Goal: Answer question/provide support

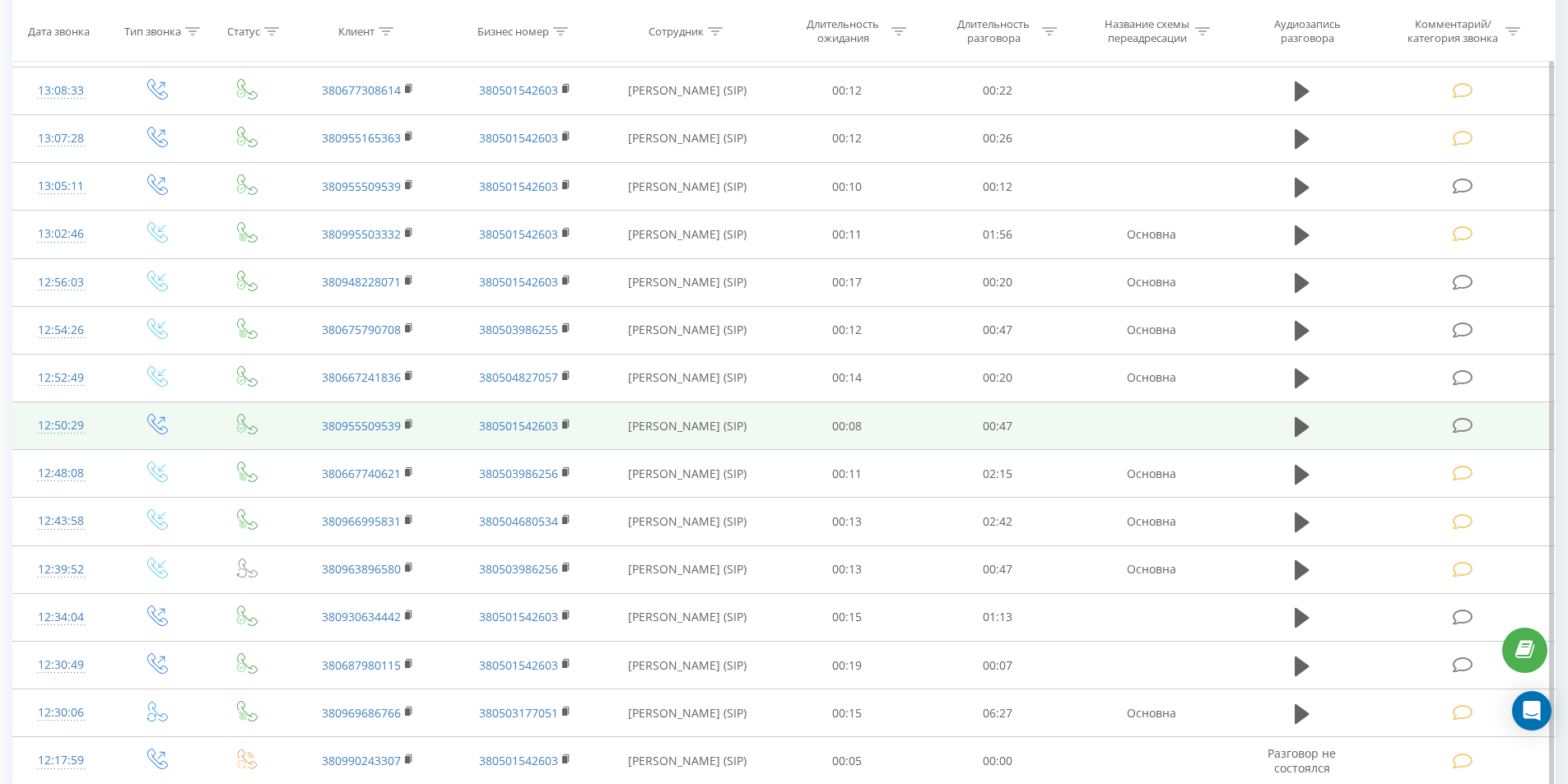
scroll to position [1281, 0]
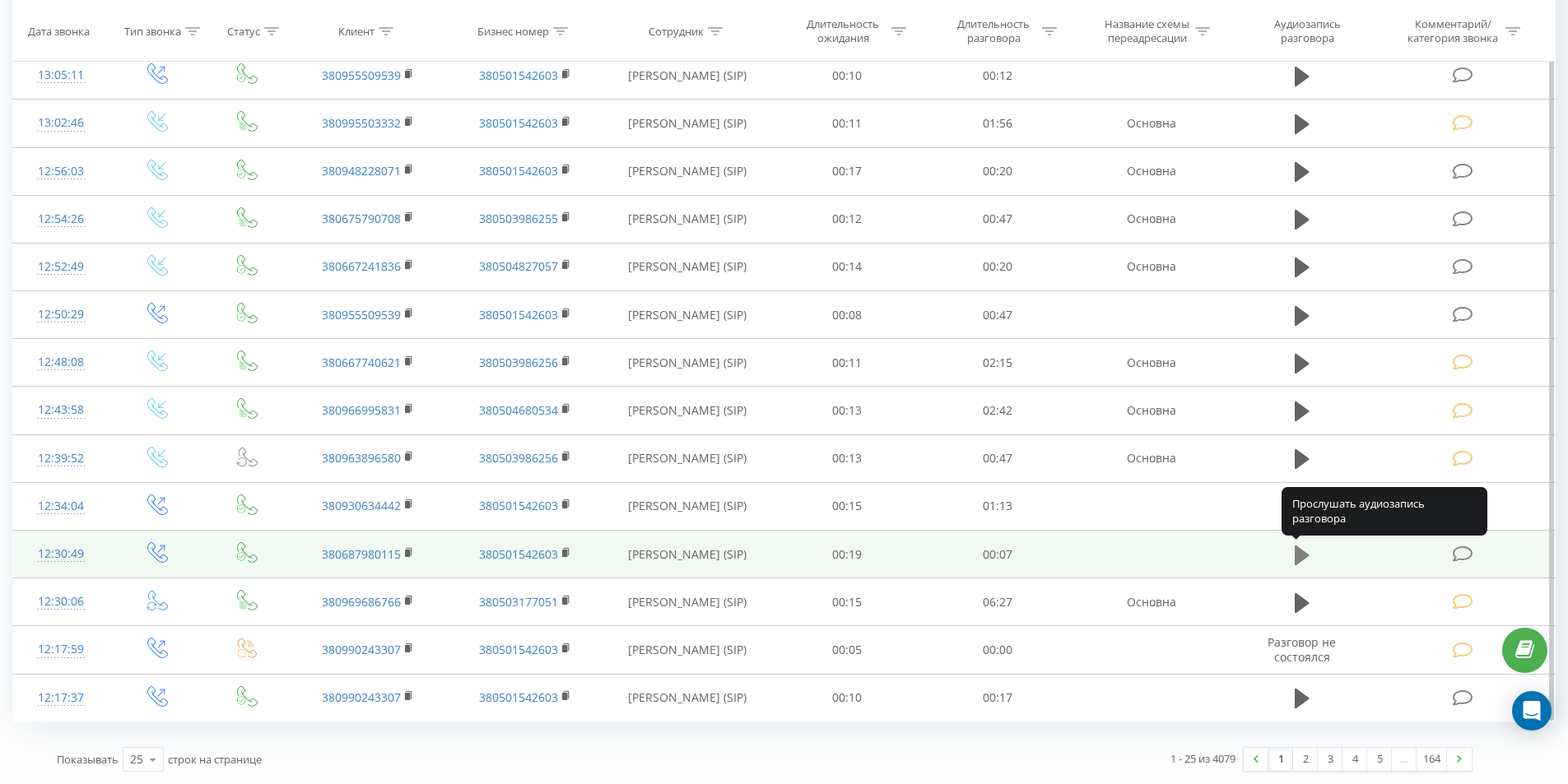
click at [1296, 556] on icon at bounding box center [1302, 554] width 15 height 20
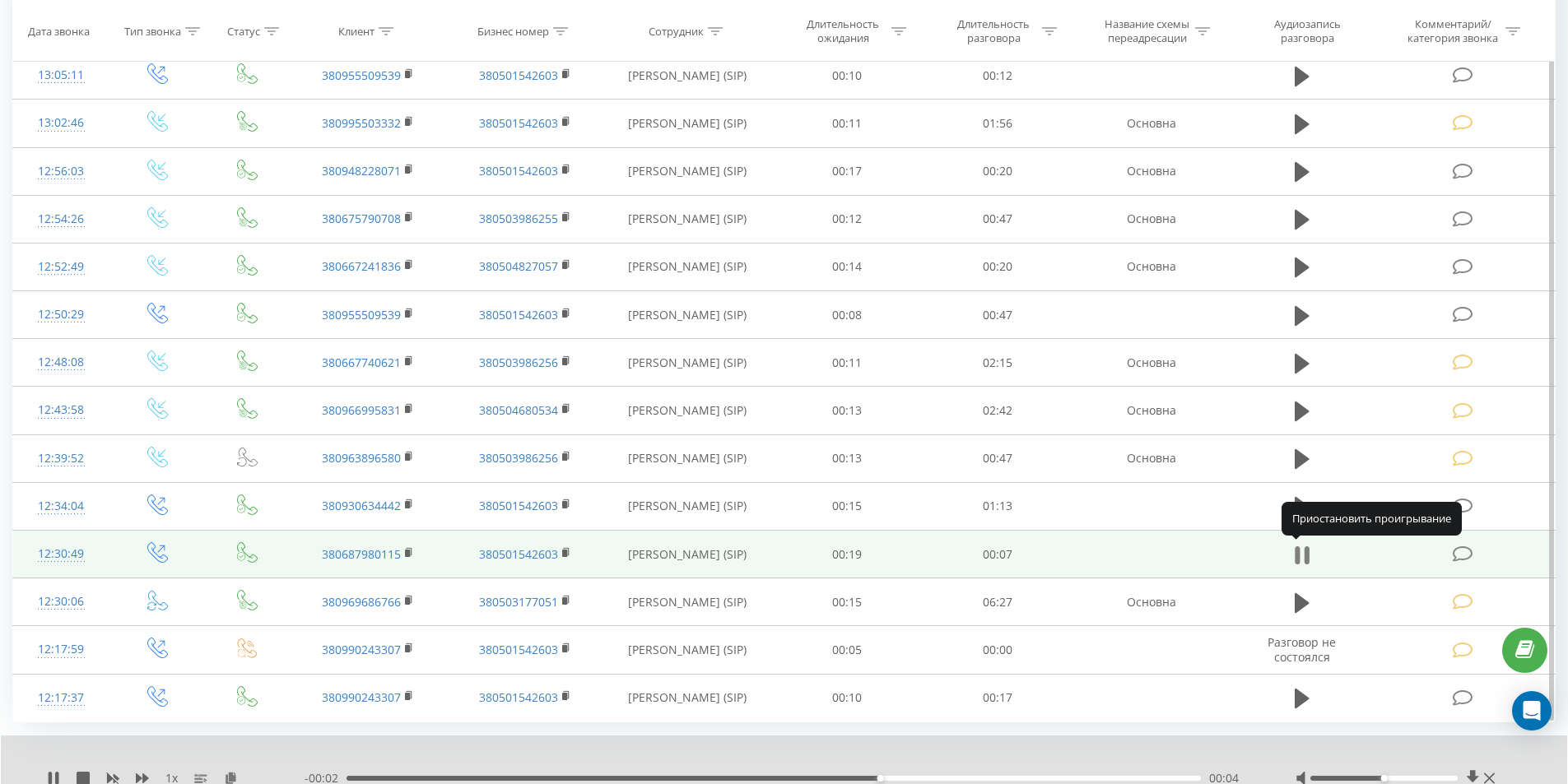
click at [1303, 546] on icon at bounding box center [1302, 554] width 15 height 23
click at [1459, 552] on icon at bounding box center [1463, 554] width 21 height 17
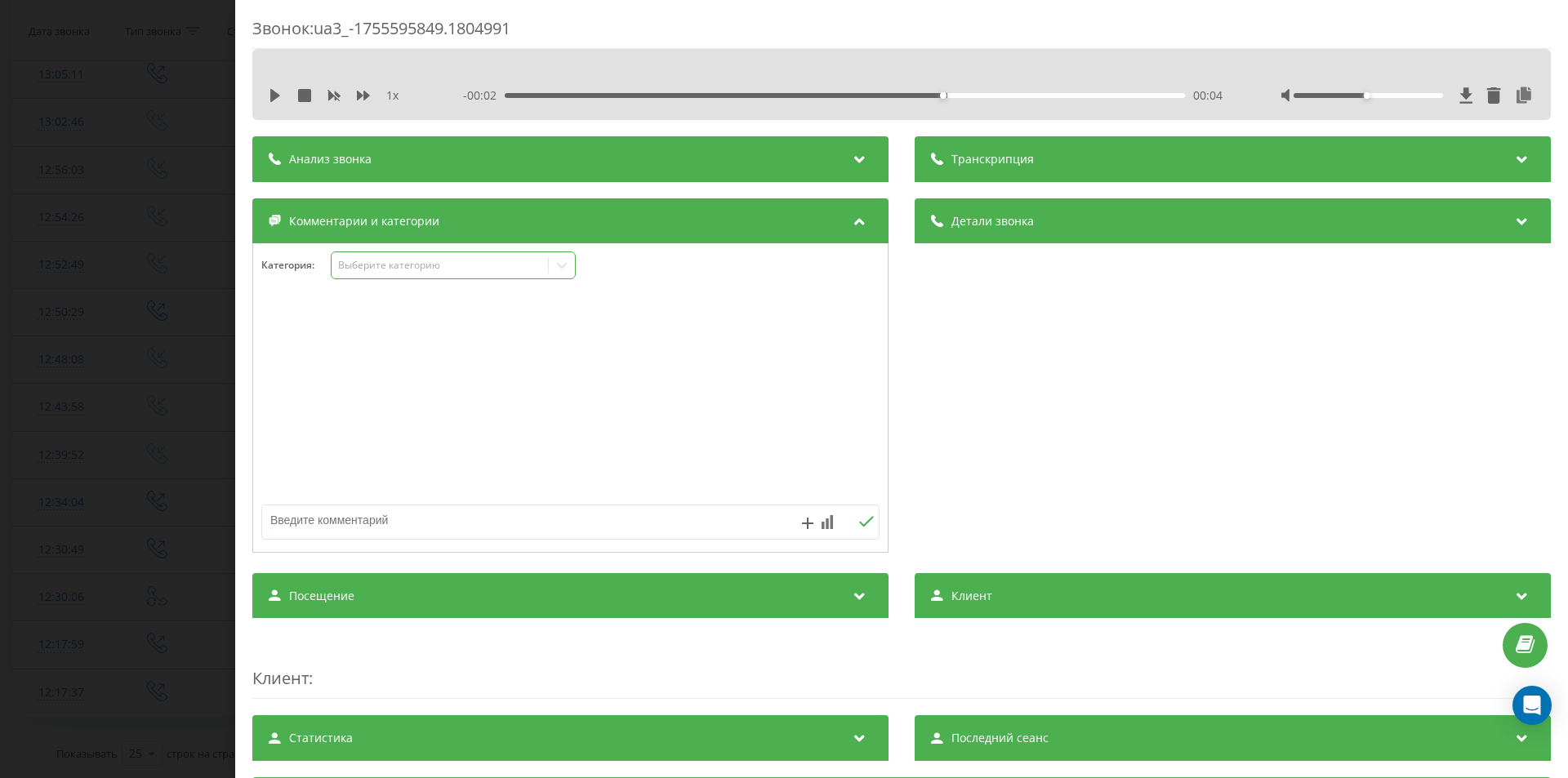
click at [428, 269] on div "Выберите категорию" at bounding box center [440, 265] width 204 height 14
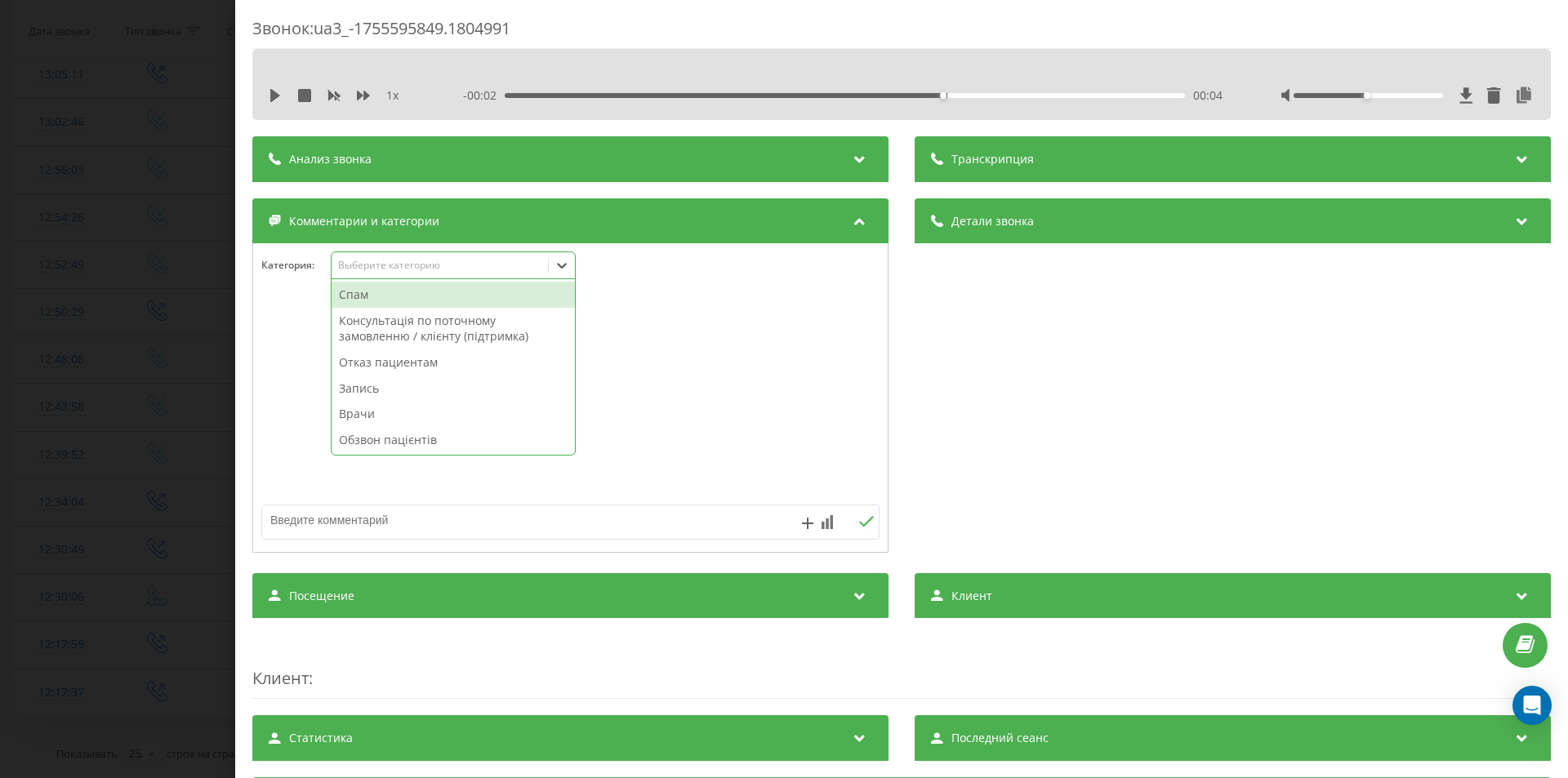
click at [425, 292] on div "Спам" at bounding box center [453, 294] width 243 height 26
click at [99, 402] on div "Звонок : ua3_-1755595849.1804991 1 x - 00:02 00:04 00:04 Транскрипция Для анали…" at bounding box center [784, 389] width 1568 height 778
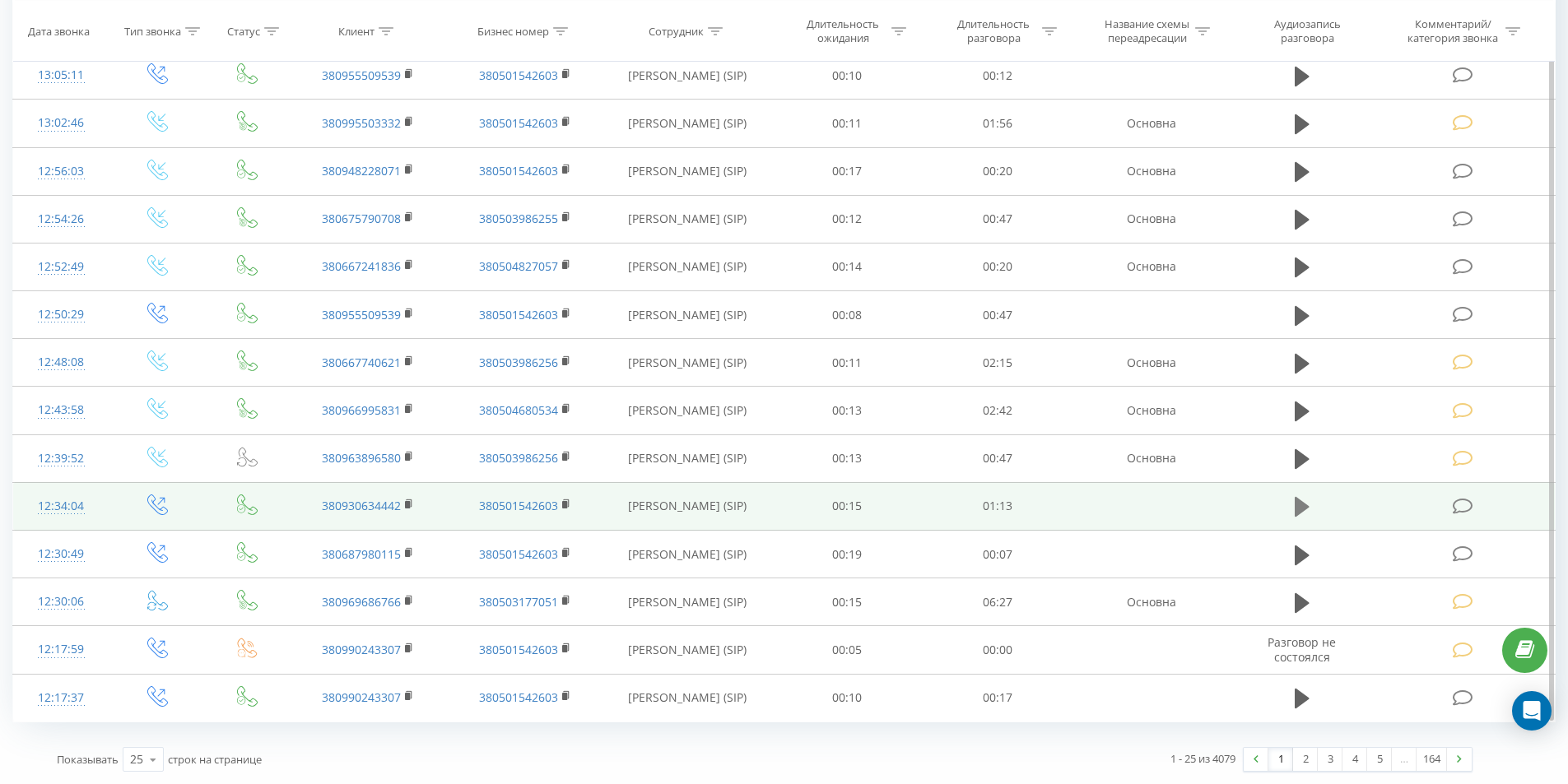
click at [1295, 512] on icon at bounding box center [1302, 507] width 15 height 20
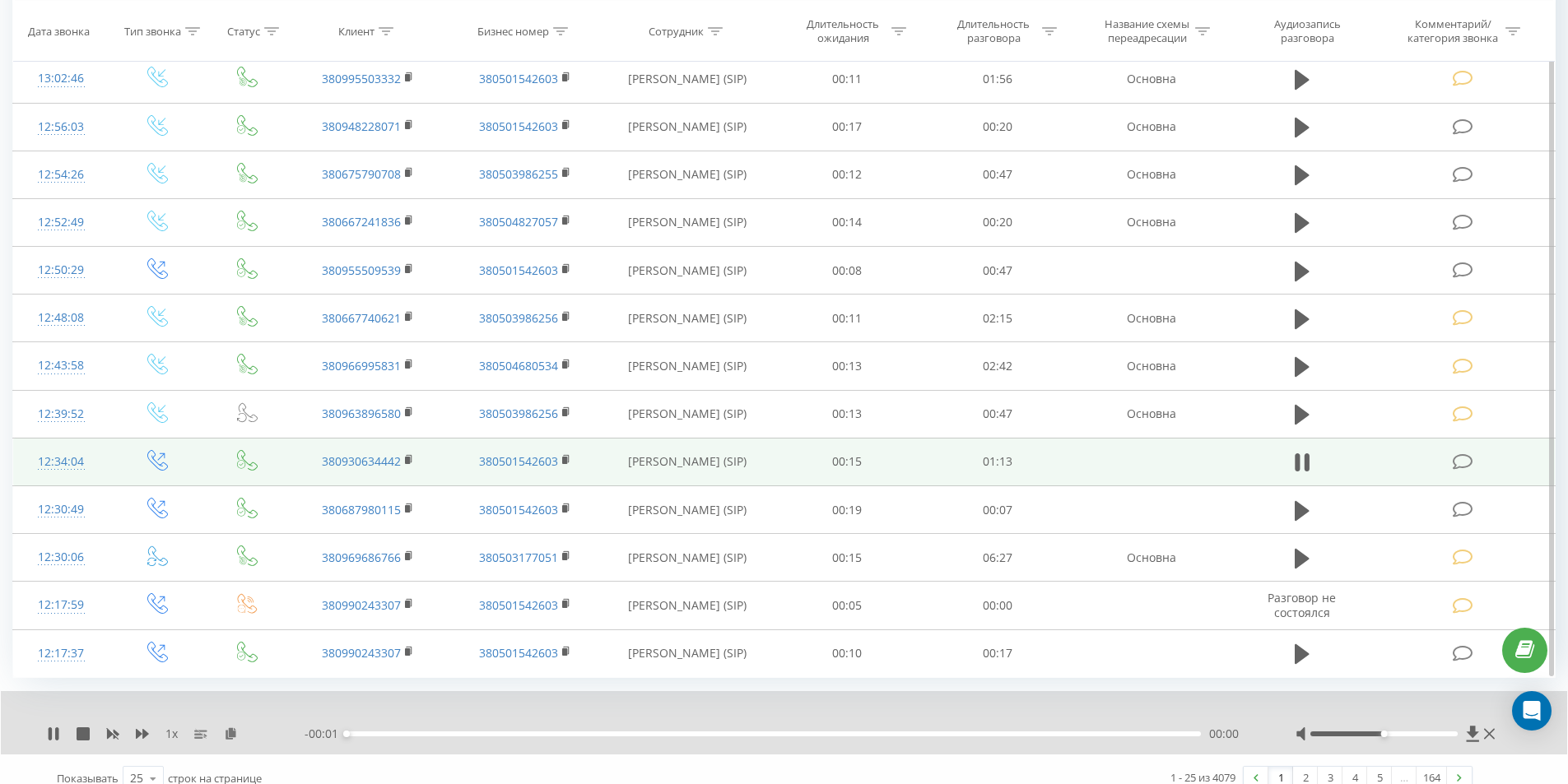
scroll to position [1344, 0]
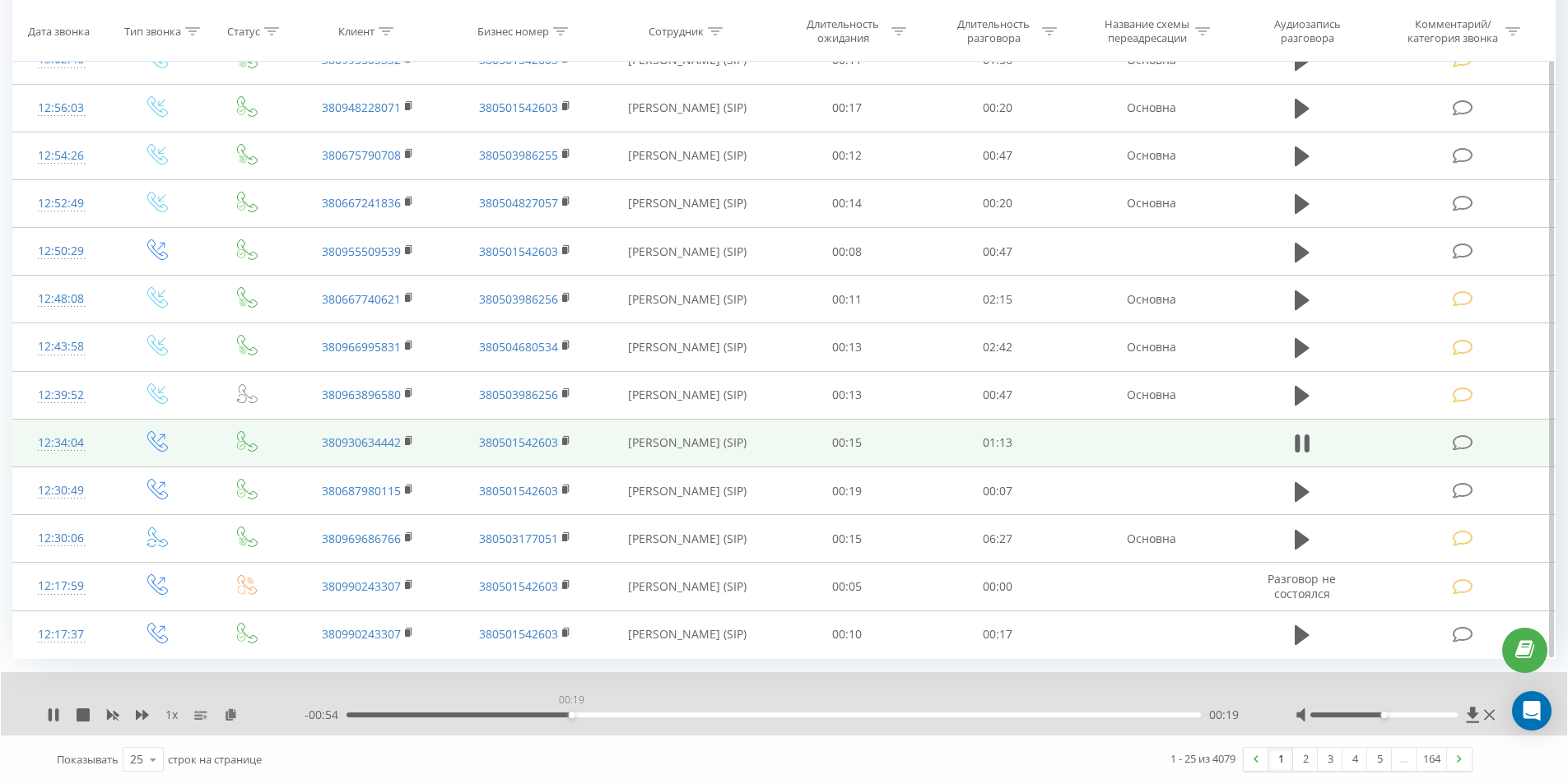
click at [571, 713] on div "00:19" at bounding box center [774, 714] width 854 height 5
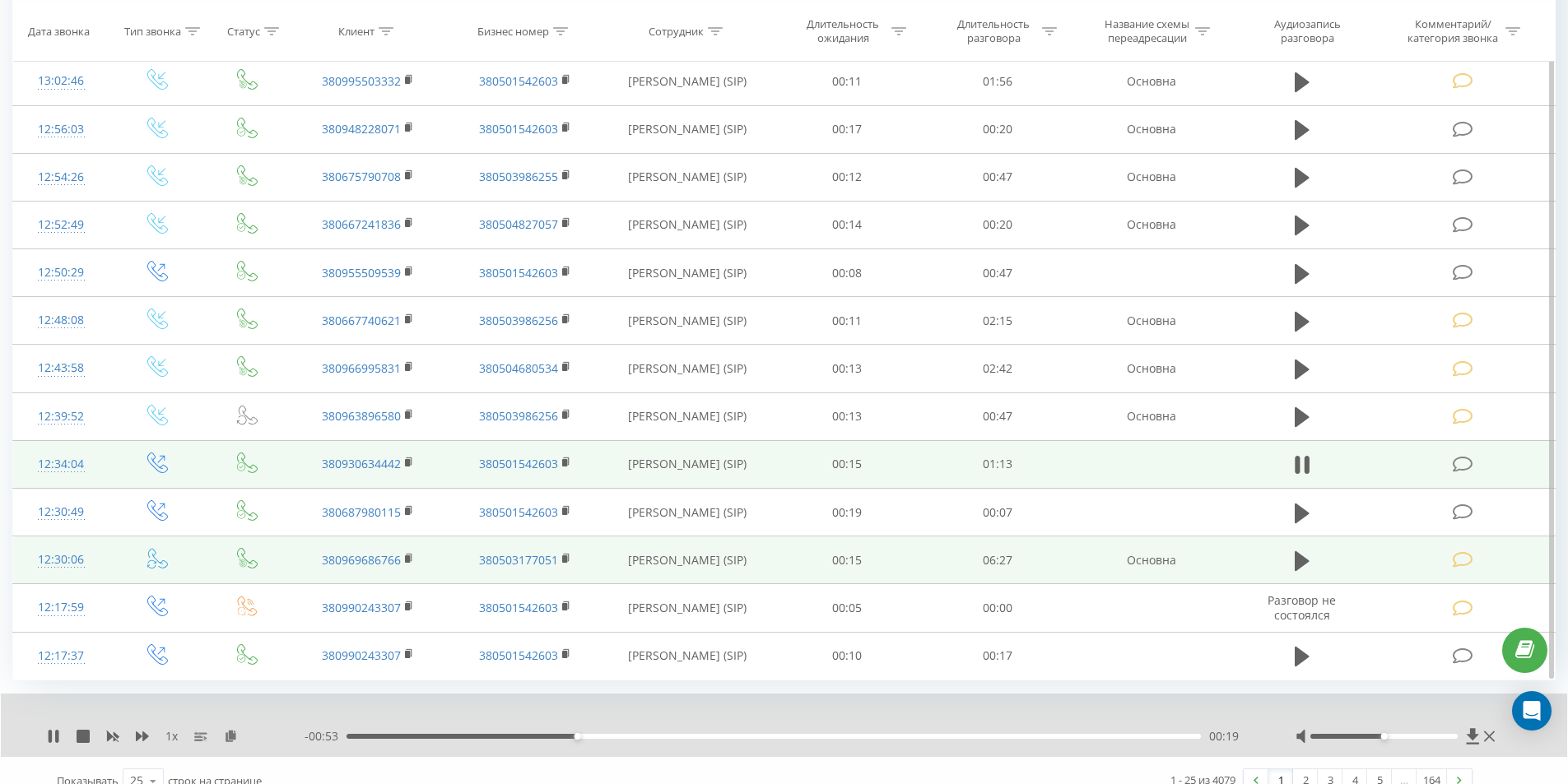
scroll to position [1262, 0]
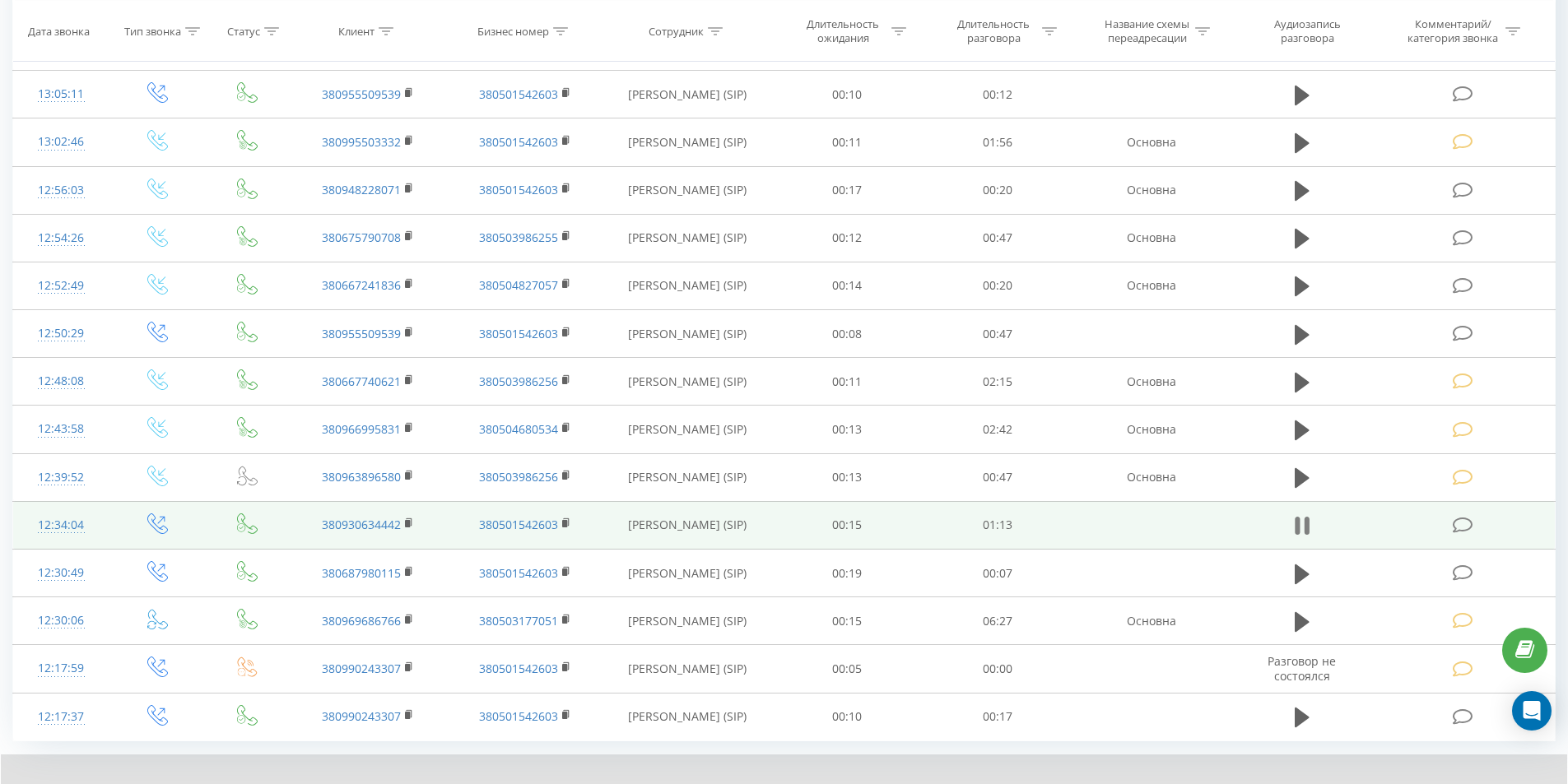
click at [1301, 526] on icon at bounding box center [1302, 525] width 15 height 23
click at [1462, 525] on icon at bounding box center [1463, 524] width 21 height 17
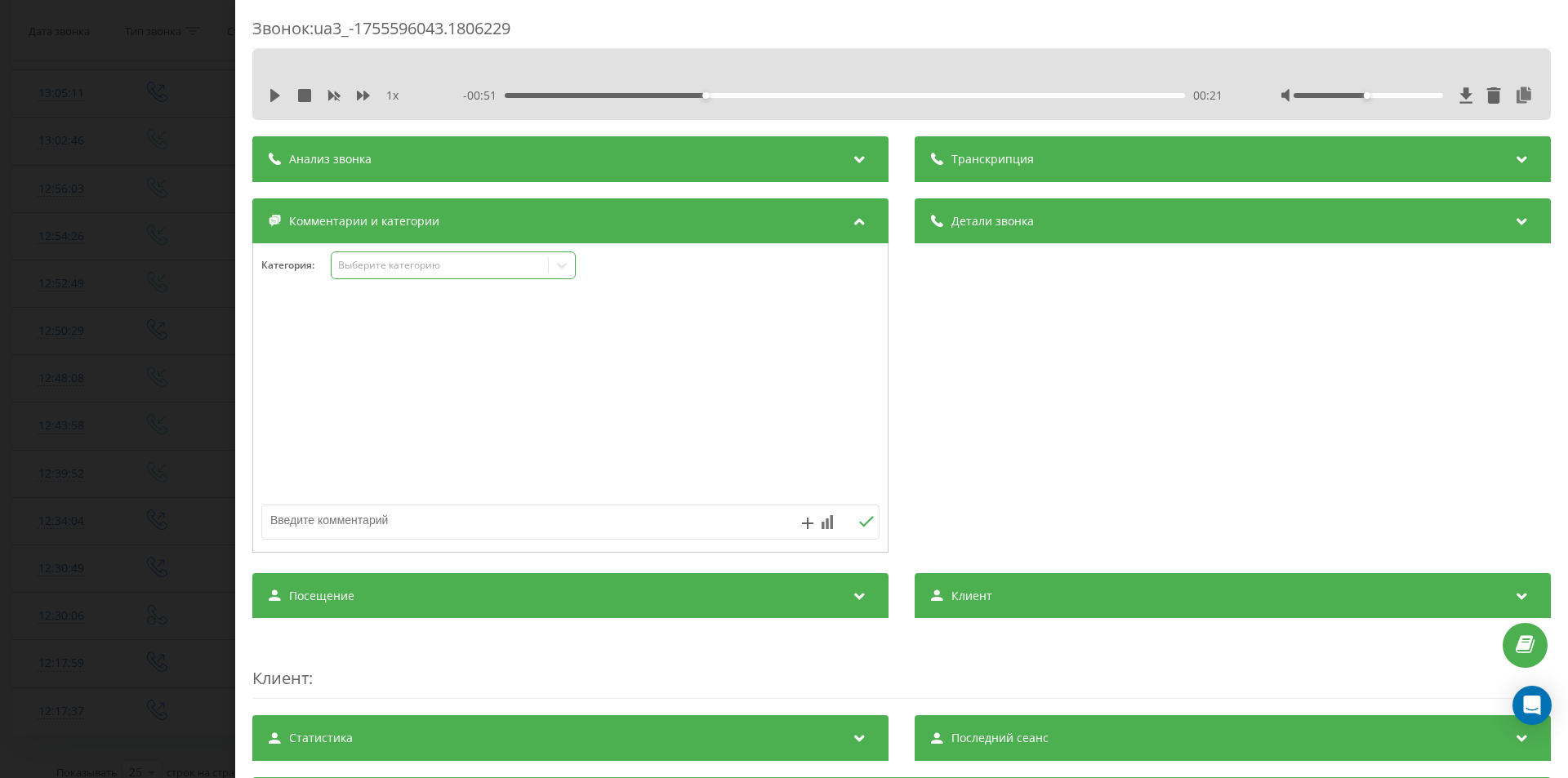
click at [383, 257] on div "Выберите категорию" at bounding box center [453, 265] width 245 height 28
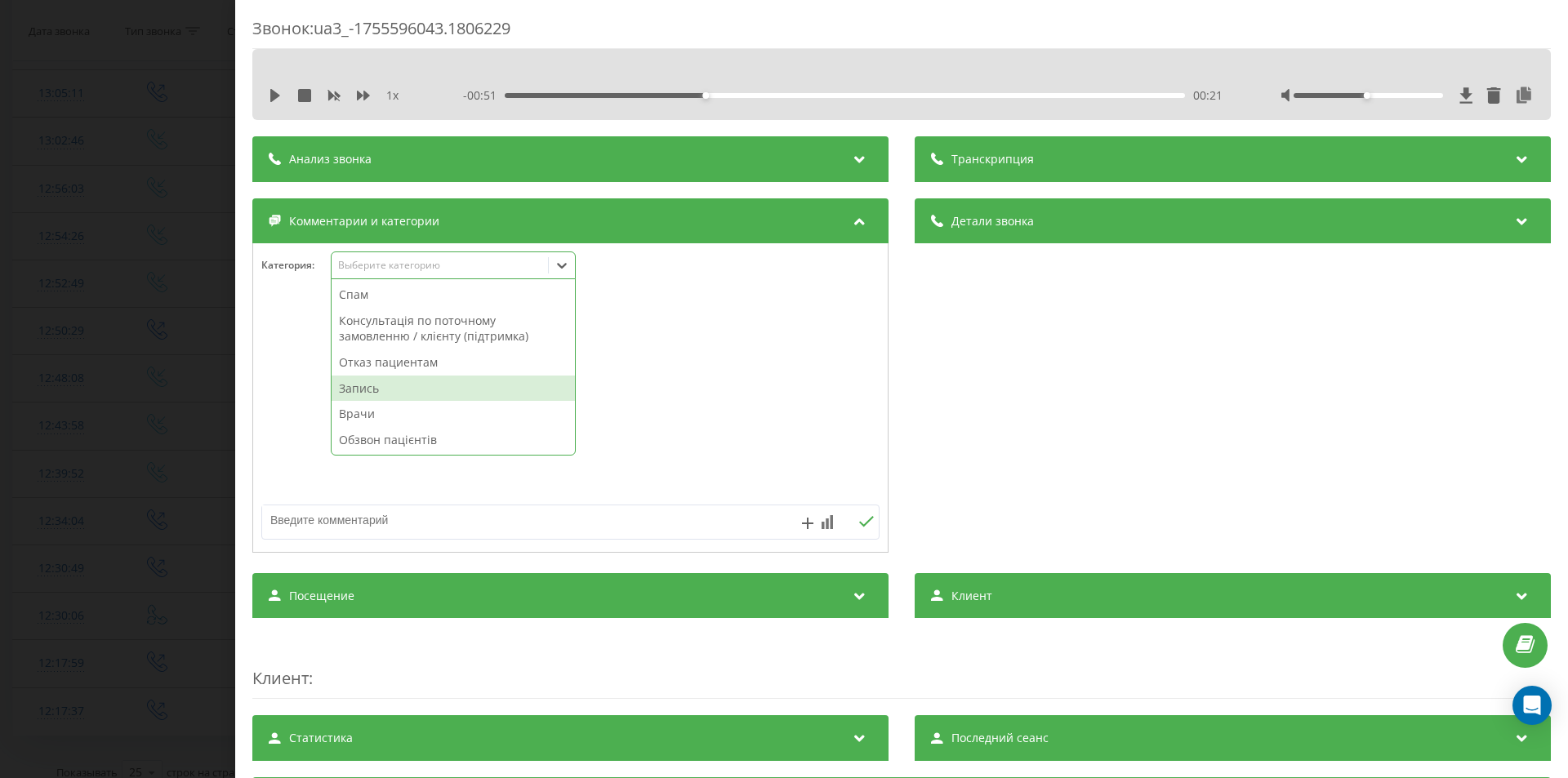
click at [394, 383] on div "Запись" at bounding box center [453, 388] width 243 height 26
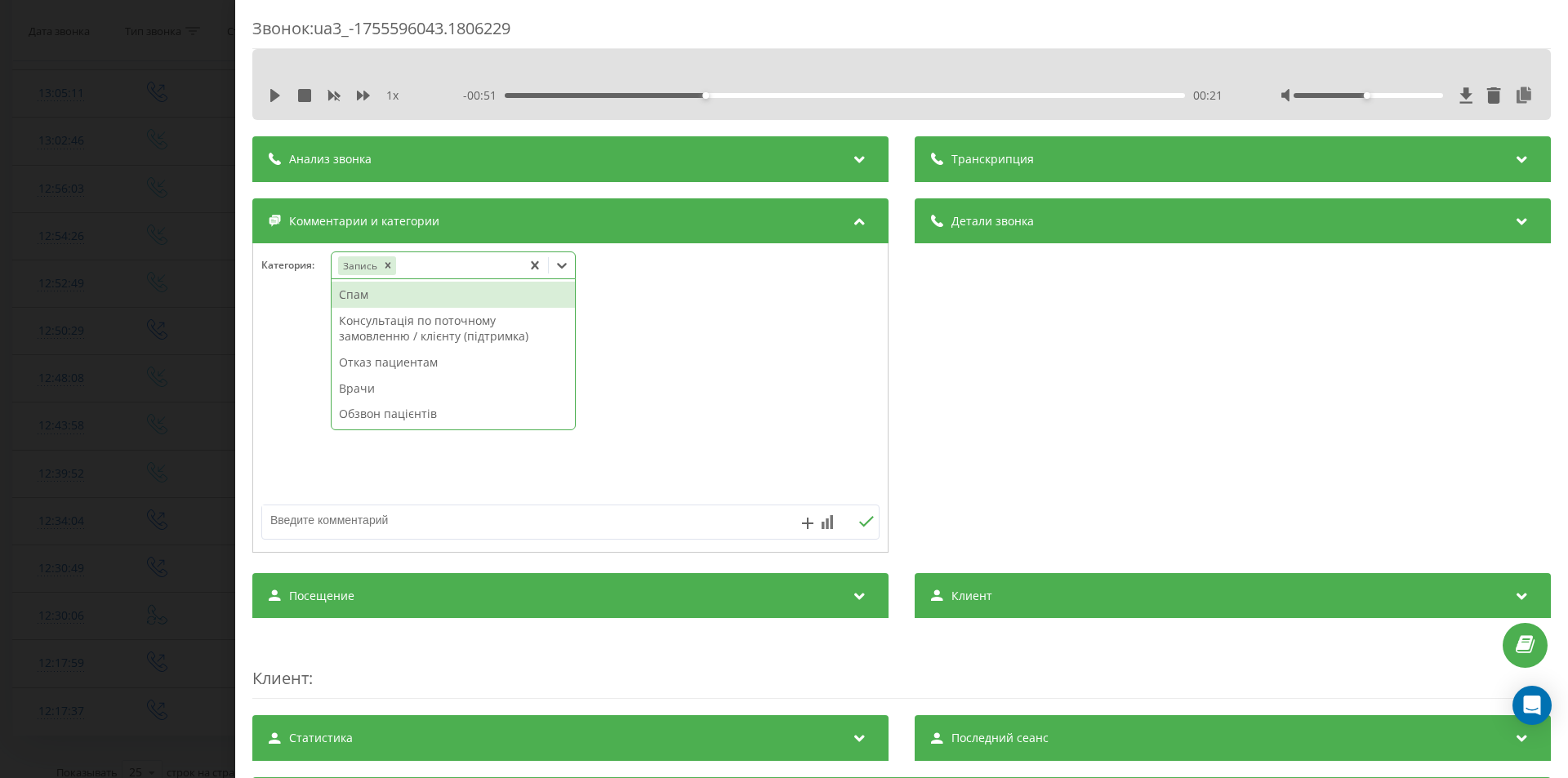
click at [116, 430] on div "Звонок : ua3_-1755596043.1806229 1 x - 00:51 00:21 00:21 Транскрипция Для анали…" at bounding box center [784, 389] width 1568 height 778
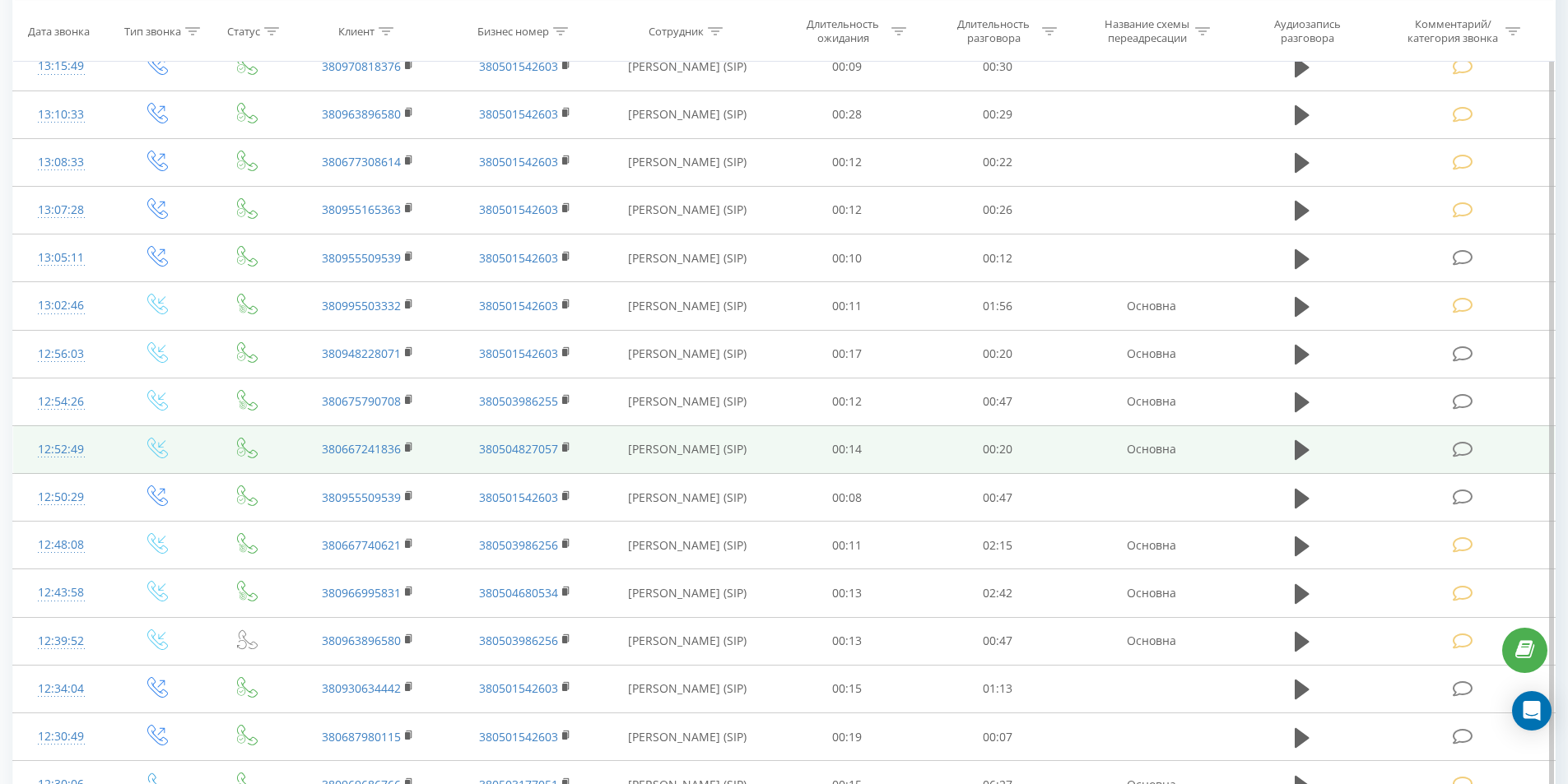
scroll to position [1097, 0]
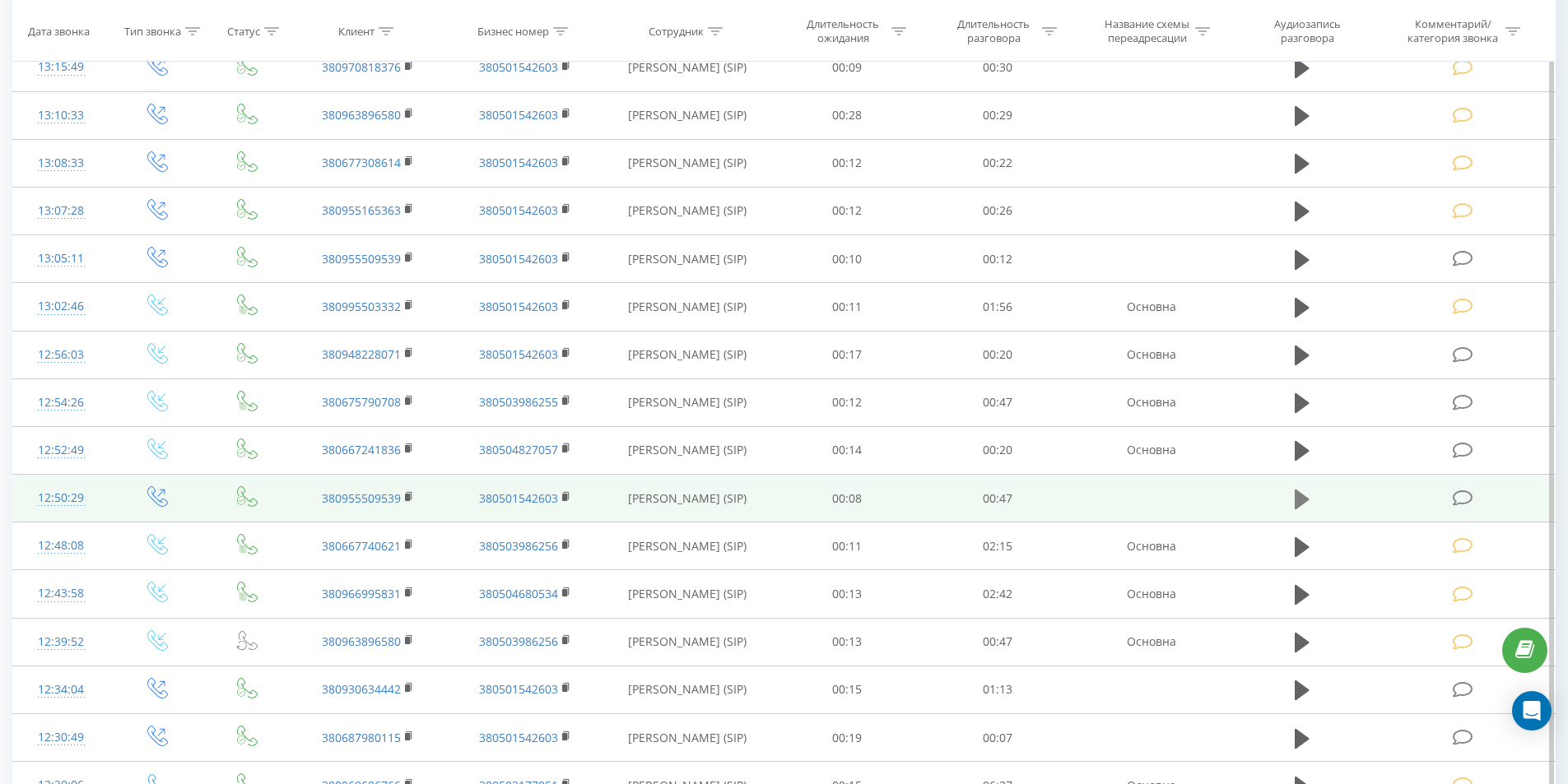
click at [1299, 507] on icon at bounding box center [1302, 499] width 15 height 23
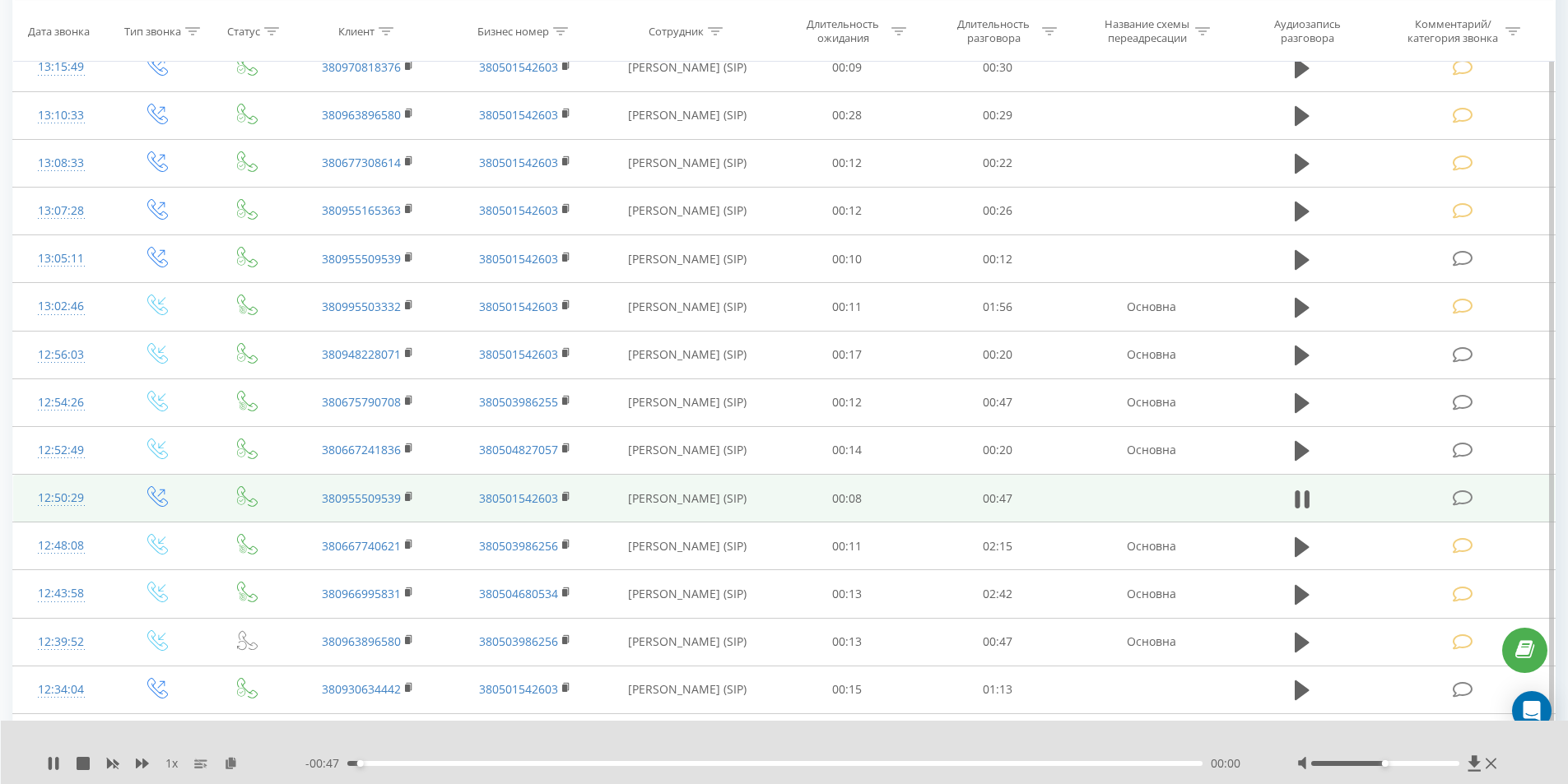
click at [531, 761] on div "00:00" at bounding box center [775, 763] width 856 height 5
drag, startPoint x: 1297, startPoint y: 504, endPoint x: 1410, endPoint y: 504, distance: 113.0
click at [1298, 504] on icon at bounding box center [1297, 499] width 5 height 18
click at [1466, 505] on icon at bounding box center [1463, 497] width 21 height 17
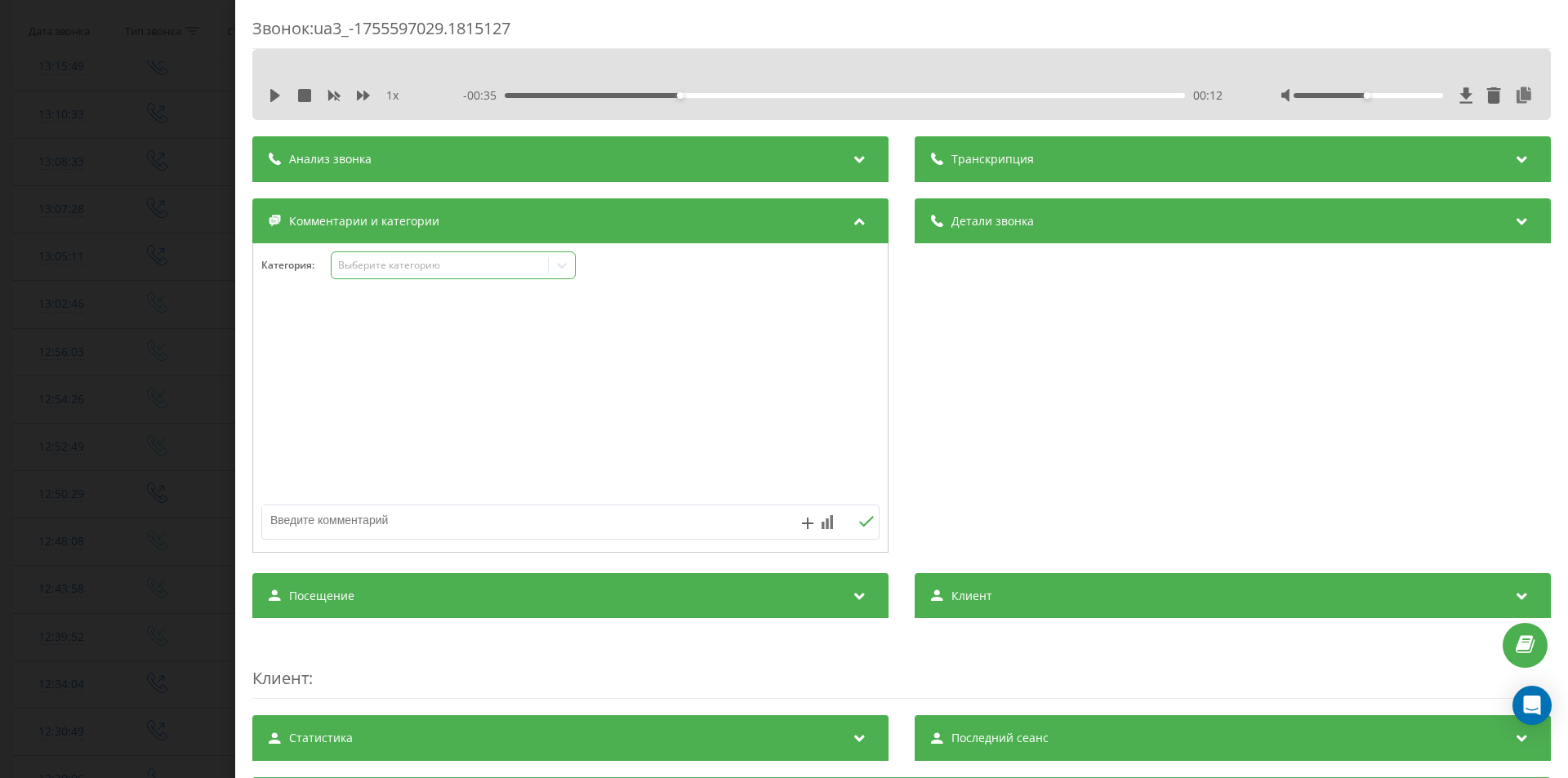
click at [376, 273] on div "Выберите категорию" at bounding box center [440, 266] width 216 height 15
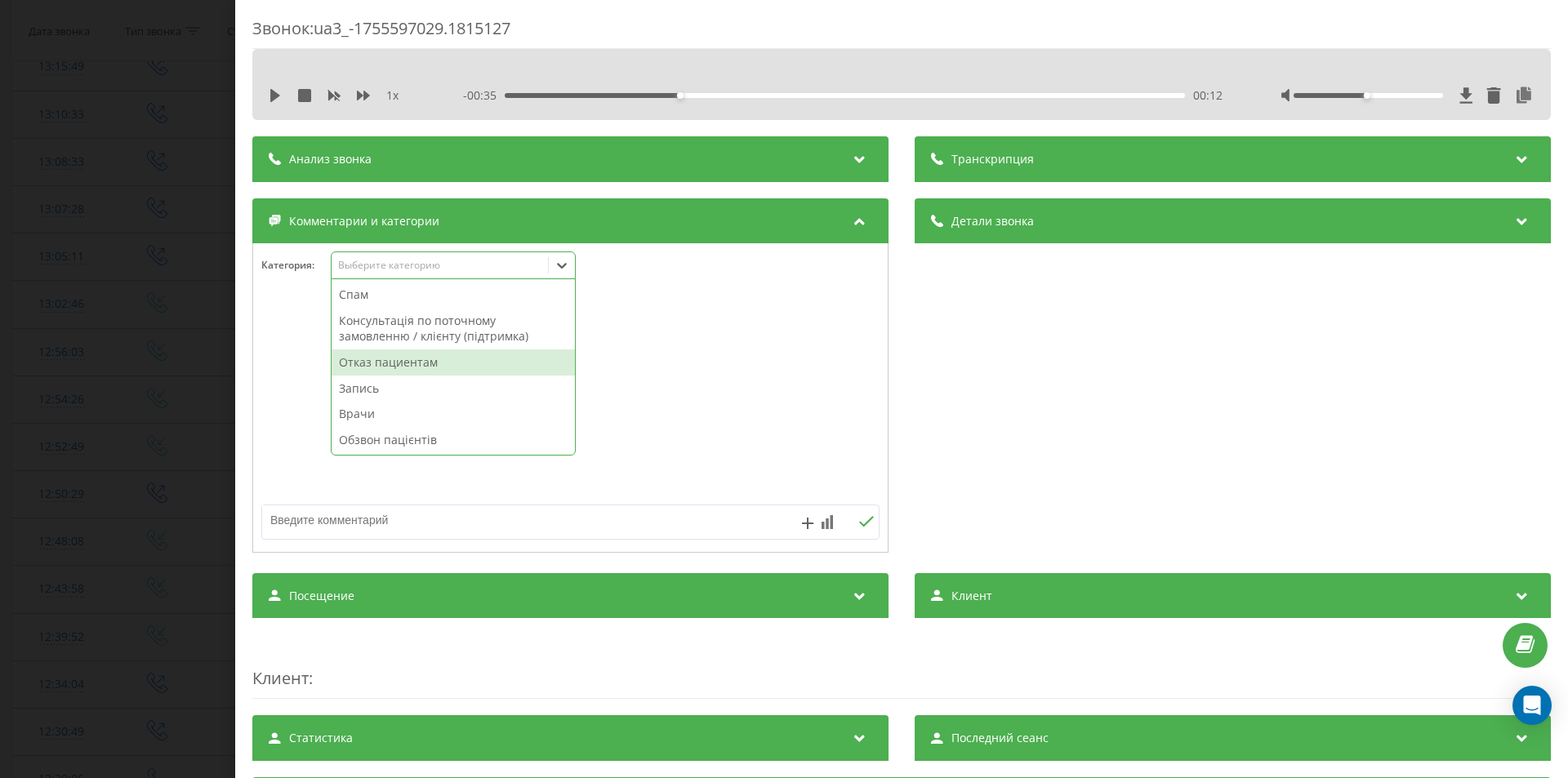
click at [381, 372] on div "Отказ пациентам" at bounding box center [453, 362] width 243 height 26
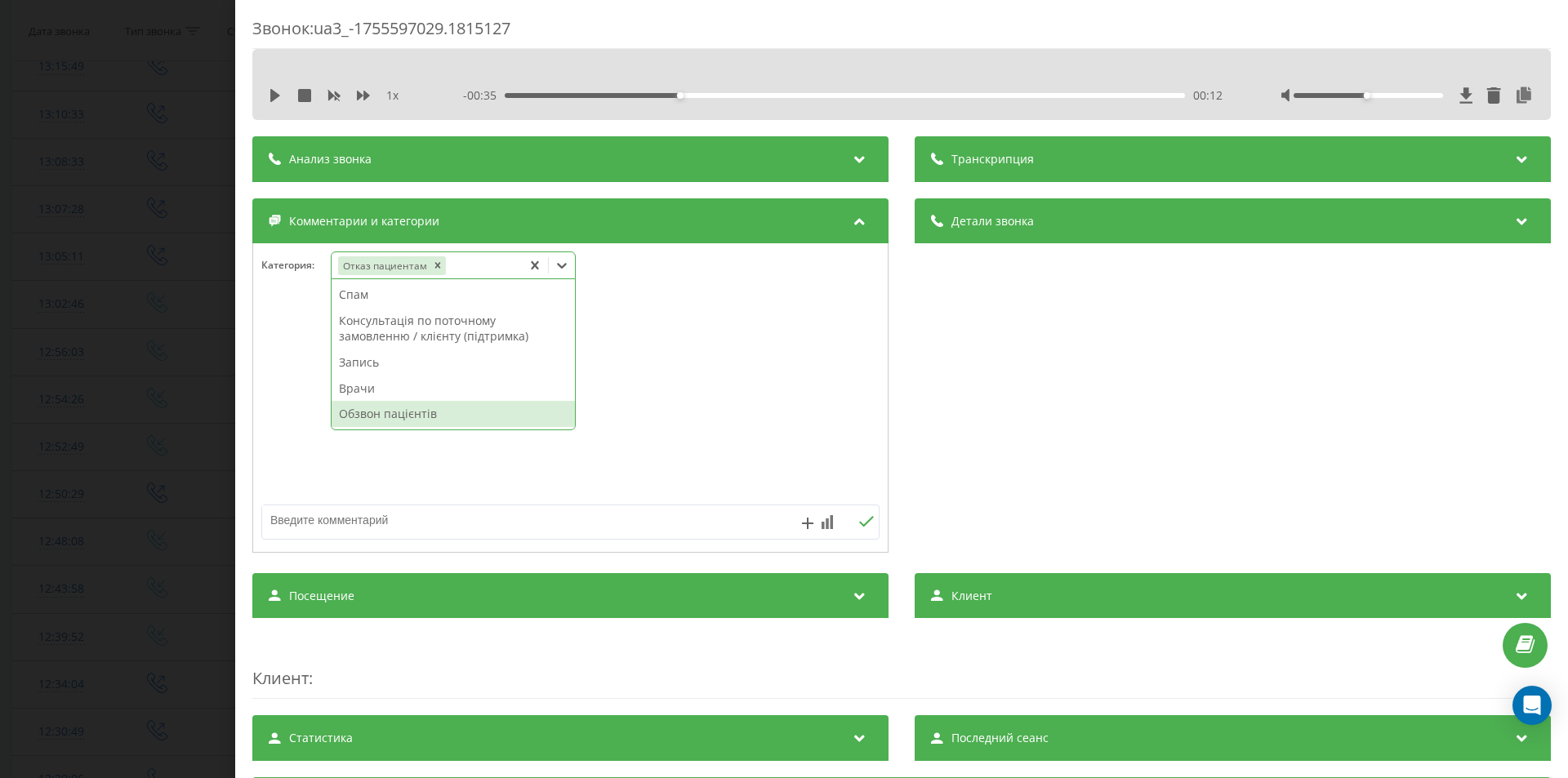
click at [409, 529] on textarea at bounding box center [509, 520] width 494 height 30
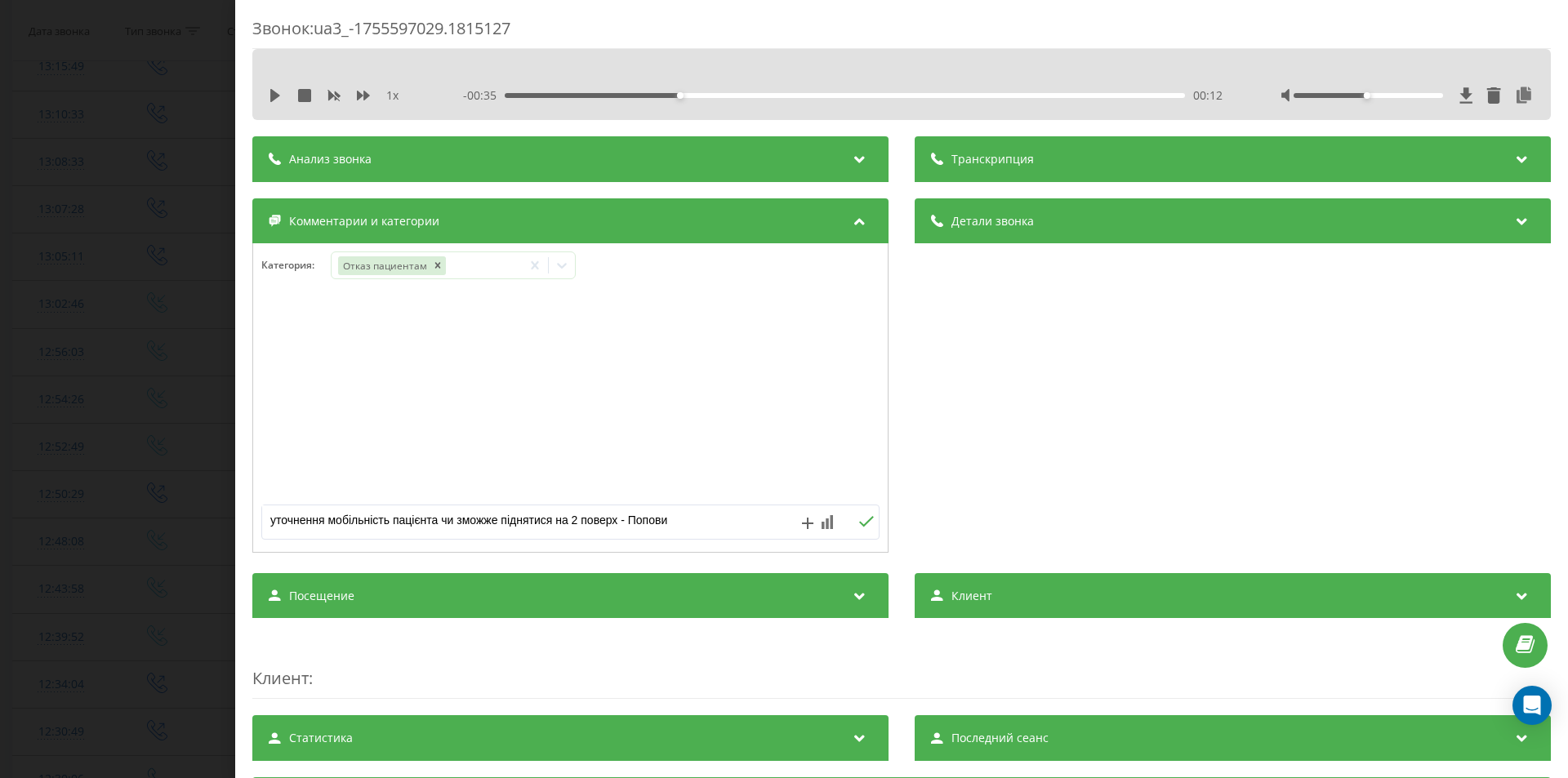
type textarea "уточнення мобільність пацієнта чи зможже піднятися на 2 поверх - Попович"
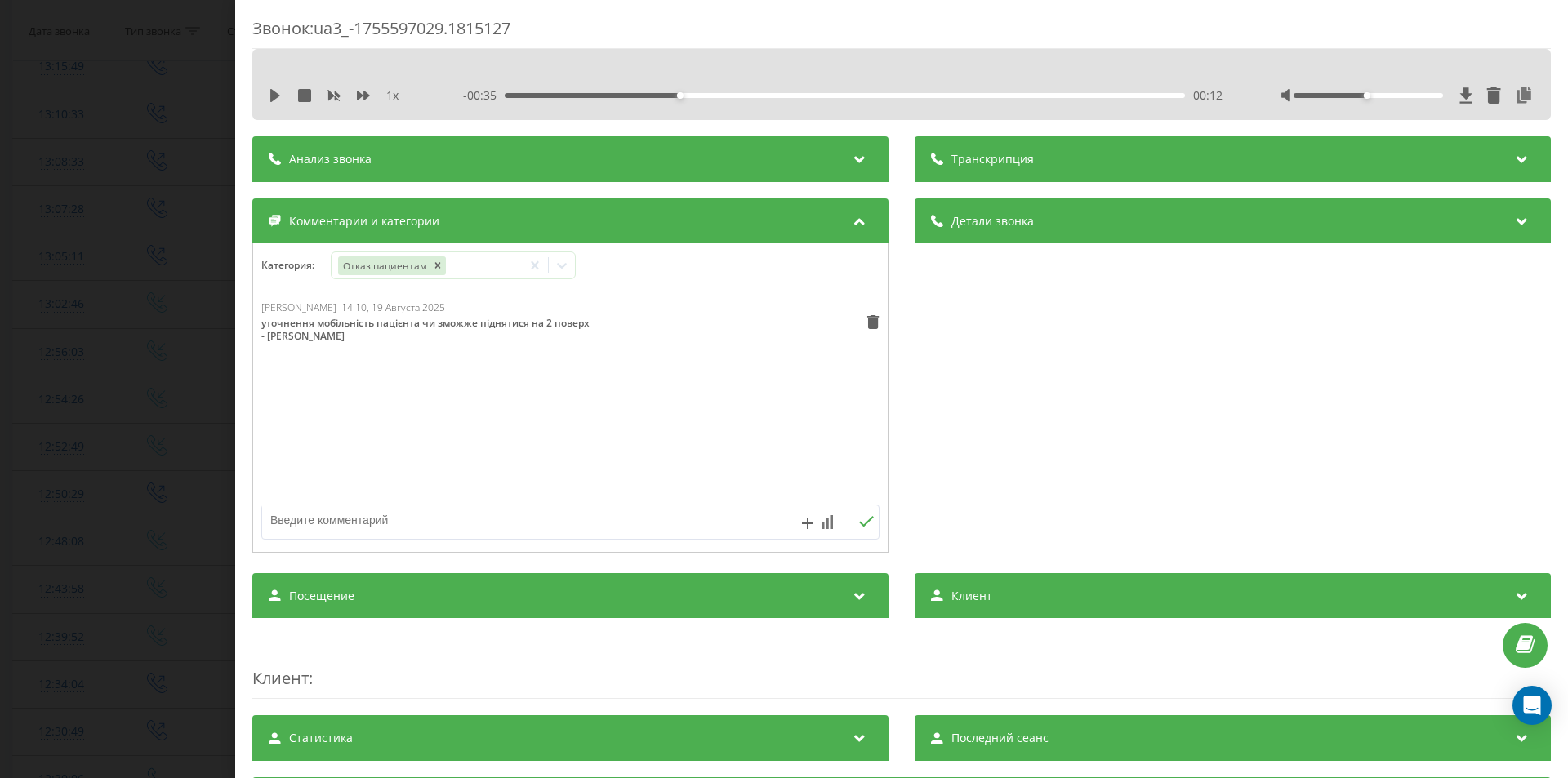
click at [108, 434] on div "Звонок : ua3_-1755597029.1815127 1 x - 00:35 00:12 00:12 Транскрипция Для анали…" at bounding box center [784, 389] width 1568 height 778
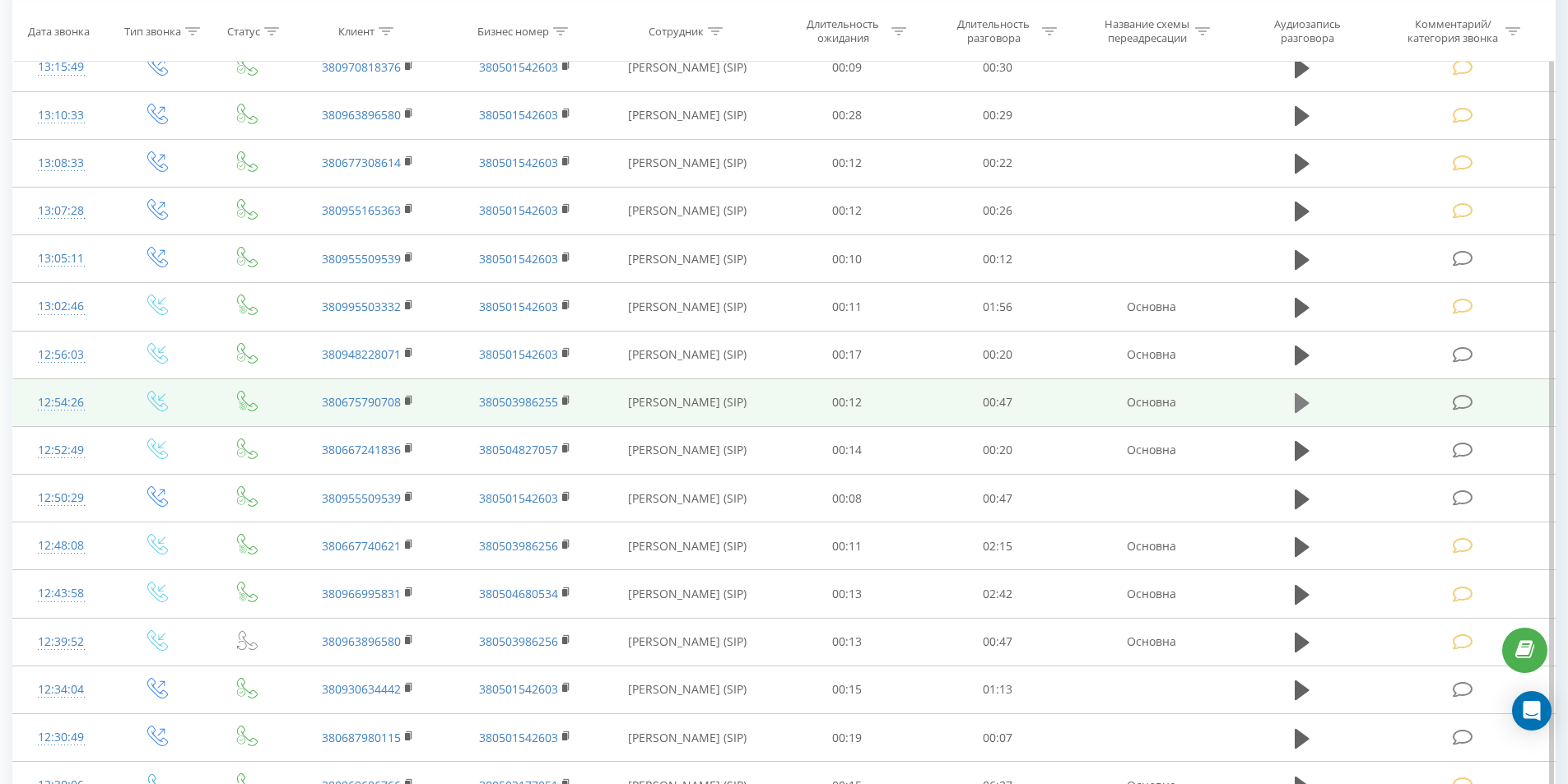
click at [1297, 407] on icon at bounding box center [1302, 403] width 15 height 20
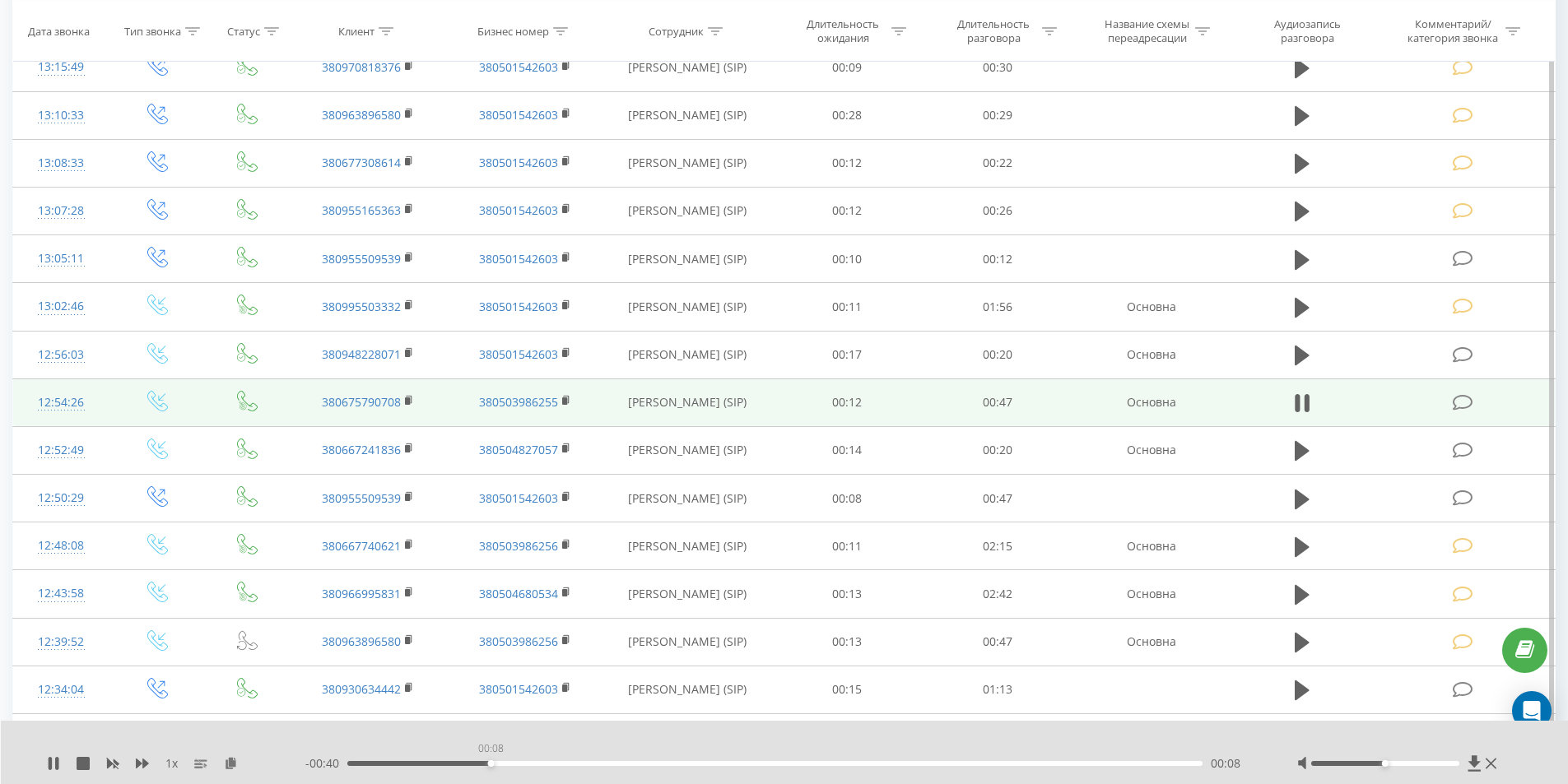
click at [489, 762] on div "00:08" at bounding box center [775, 763] width 856 height 5
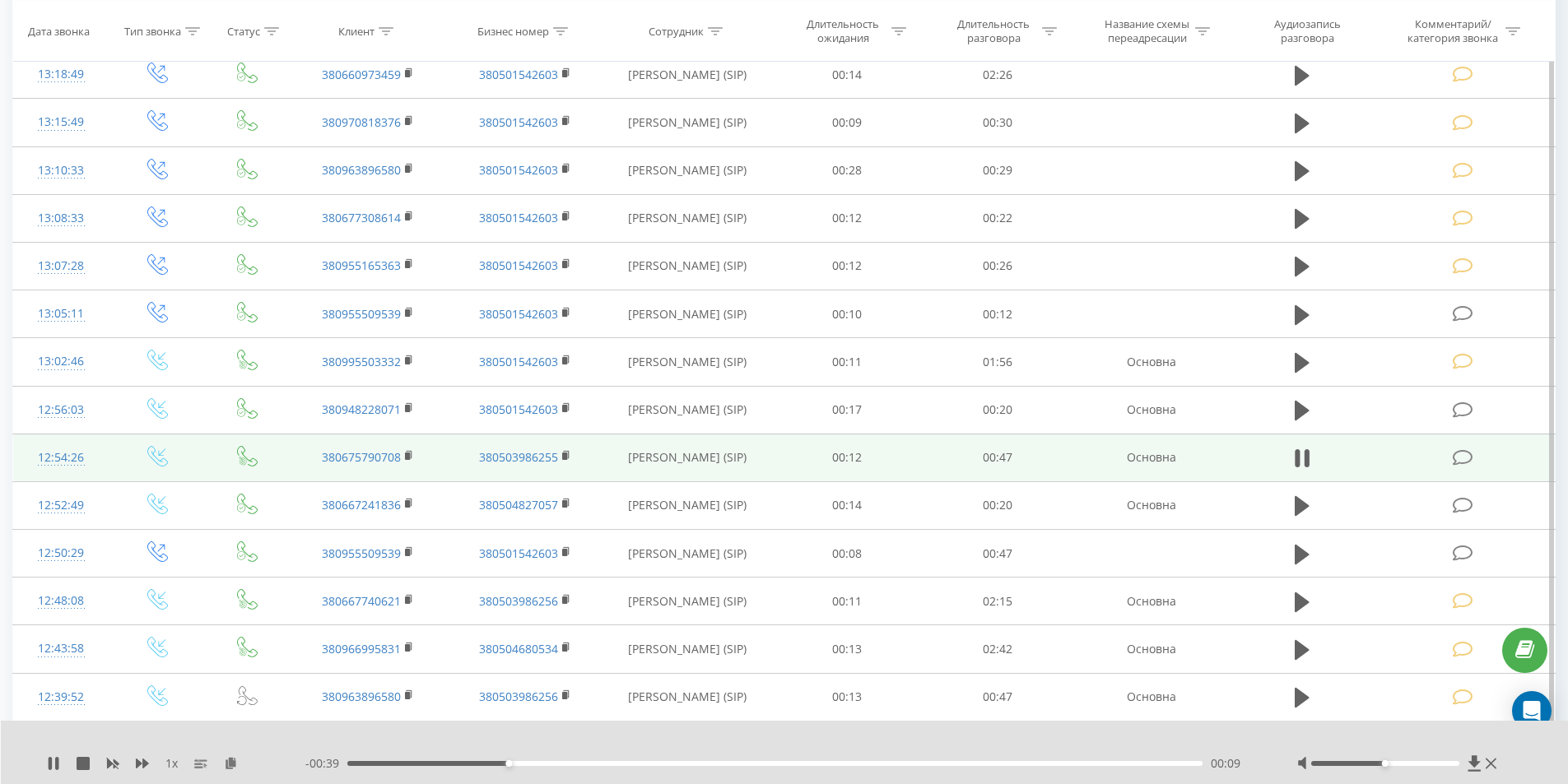
scroll to position [1015, 0]
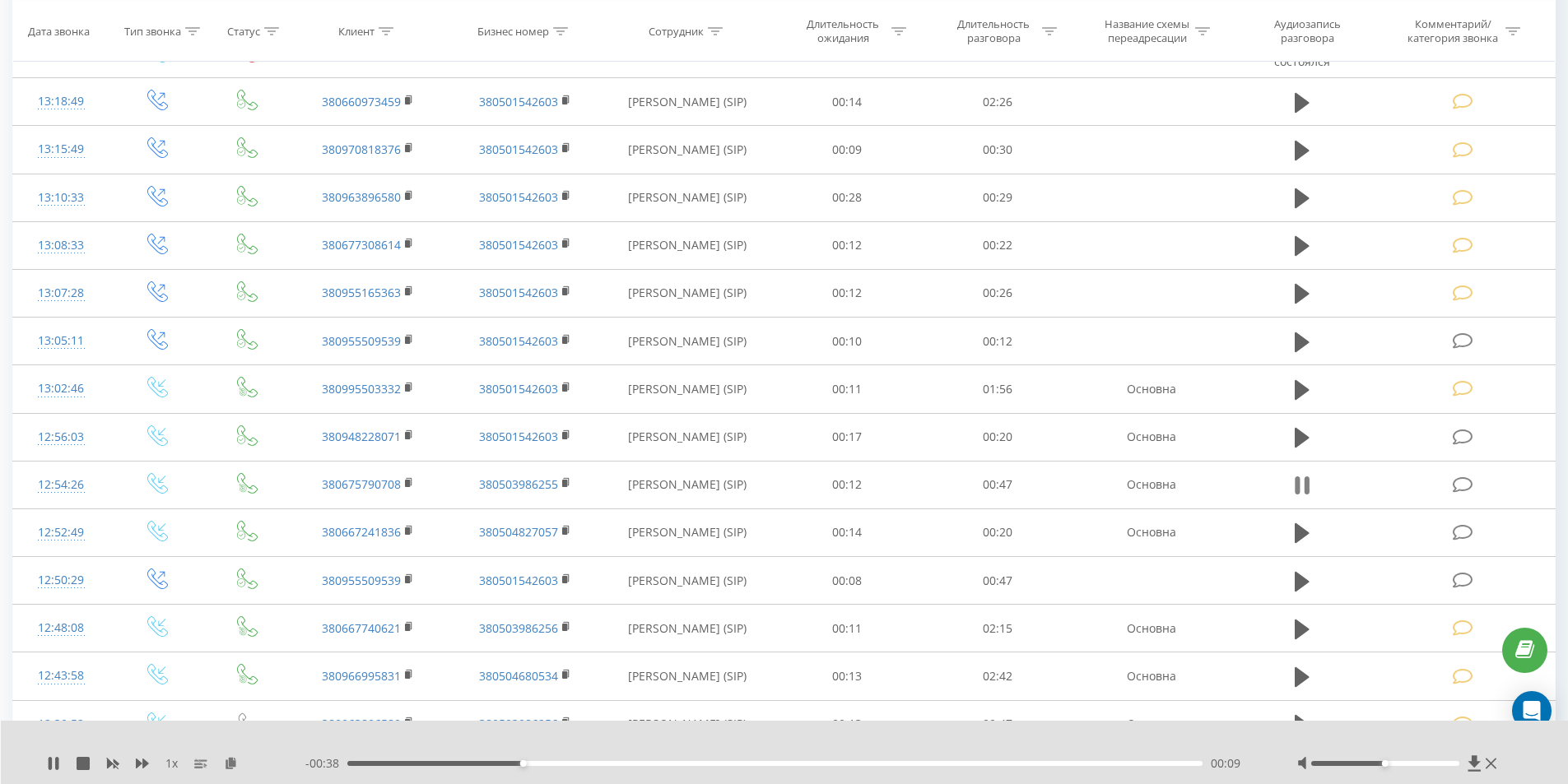
click at [1305, 484] on icon at bounding box center [1306, 485] width 5 height 18
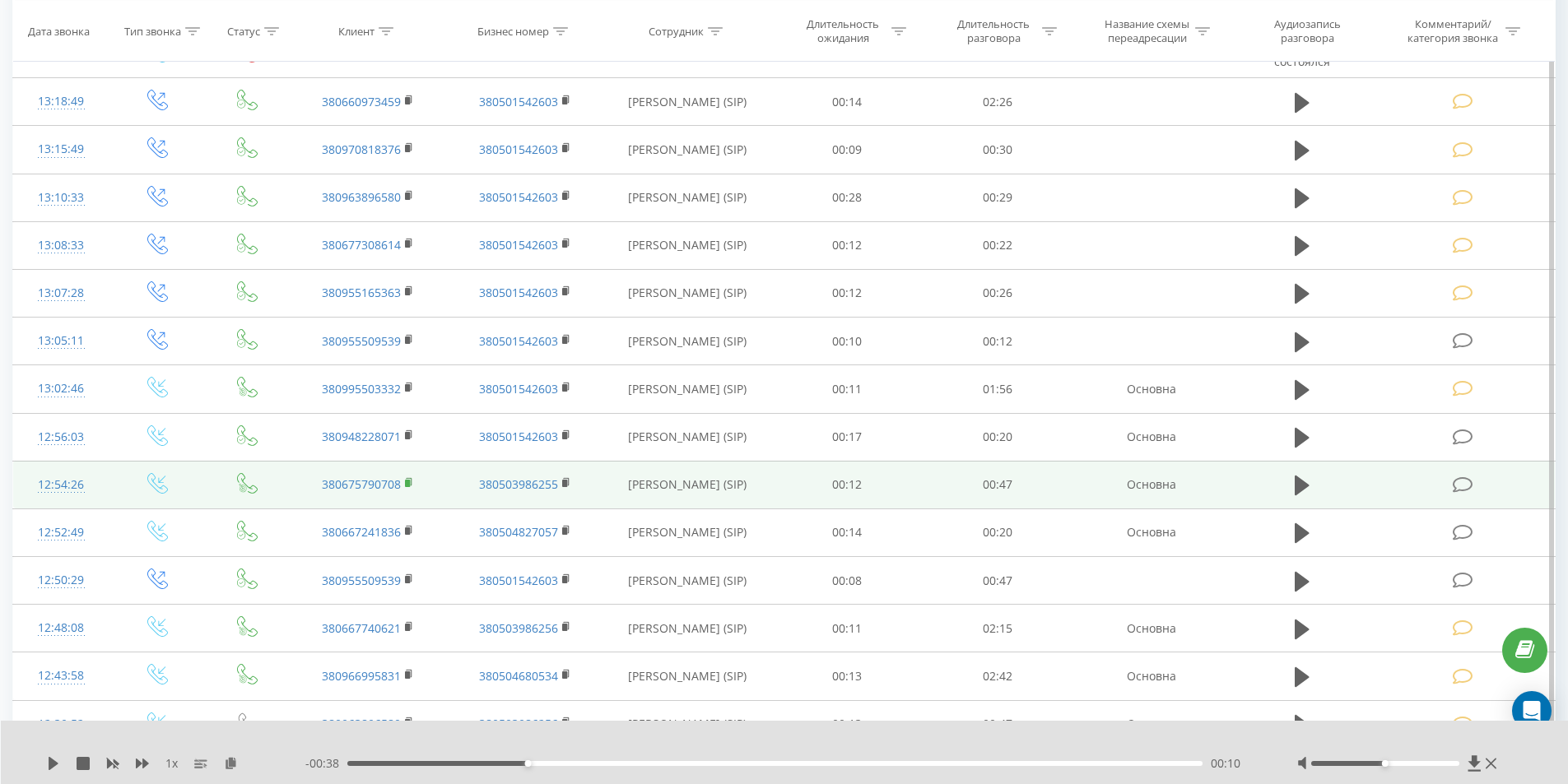
click at [409, 483] on rect at bounding box center [407, 484] width 5 height 7
